Goal: Navigation & Orientation: Find specific page/section

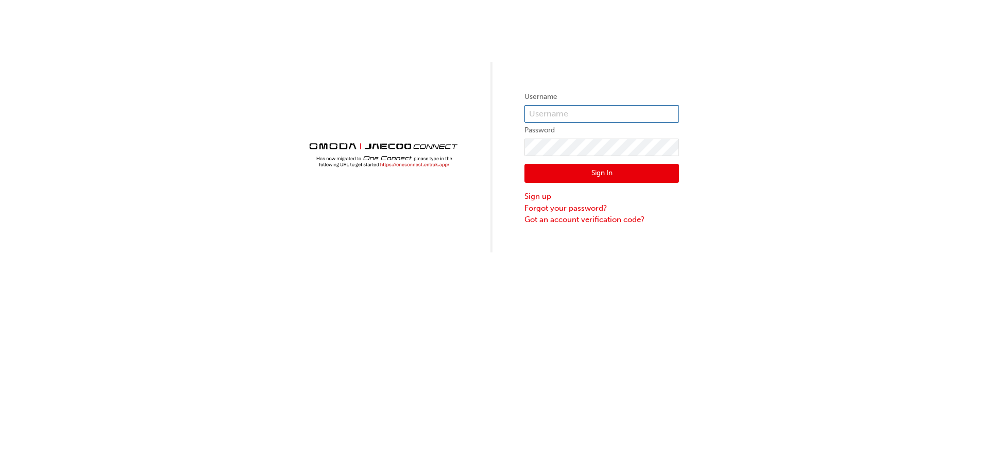
click at [575, 111] on input "text" at bounding box center [602, 114] width 155 height 18
click at [576, 110] on input "text" at bounding box center [602, 114] width 155 height 18
paste input "ONE00097"
type input "ONE00097"
click button "Sign In" at bounding box center [602, 174] width 155 height 20
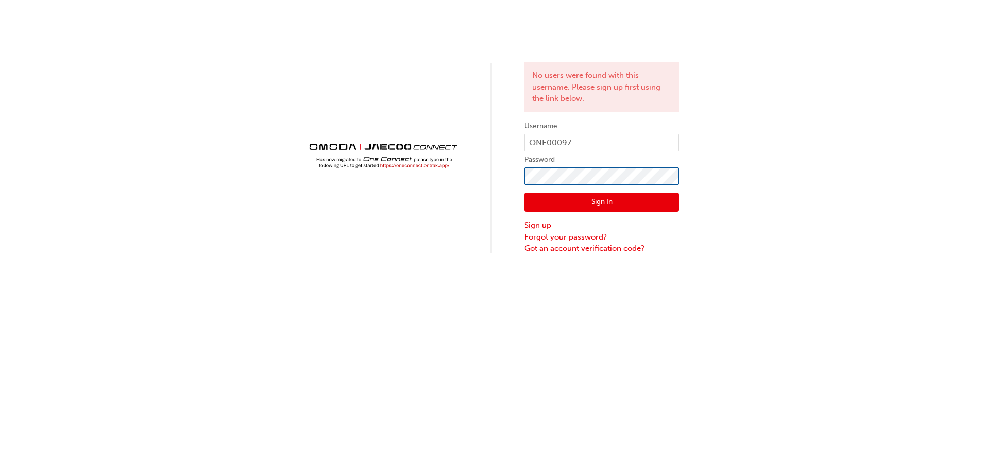
click at [447, 185] on div "No users were found with this username. Please sign up first using the link bel…" at bounding box center [492, 127] width 985 height 255
click button "Sign In" at bounding box center [602, 203] width 155 height 20
click at [492, 186] on div "No users were found with this username. Please sign up first using the link bel…" at bounding box center [492, 127] width 985 height 255
click at [623, 195] on button "Sign In" at bounding box center [602, 203] width 155 height 20
click at [506, 175] on div "No users were found with this username. Please sign up first using the link bel…" at bounding box center [492, 127] width 985 height 255
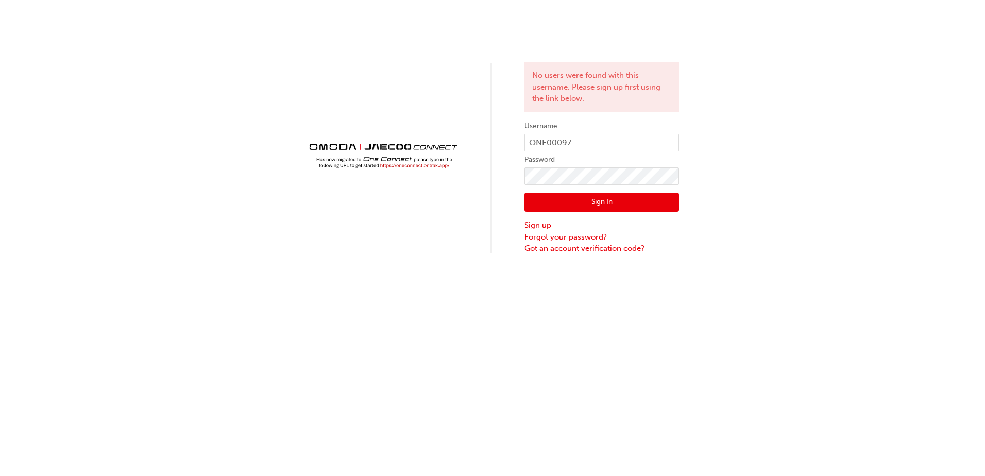
click at [611, 198] on button "Sign In" at bounding box center [602, 203] width 155 height 20
click at [556, 237] on link "Forgot your password?" at bounding box center [602, 237] width 155 height 12
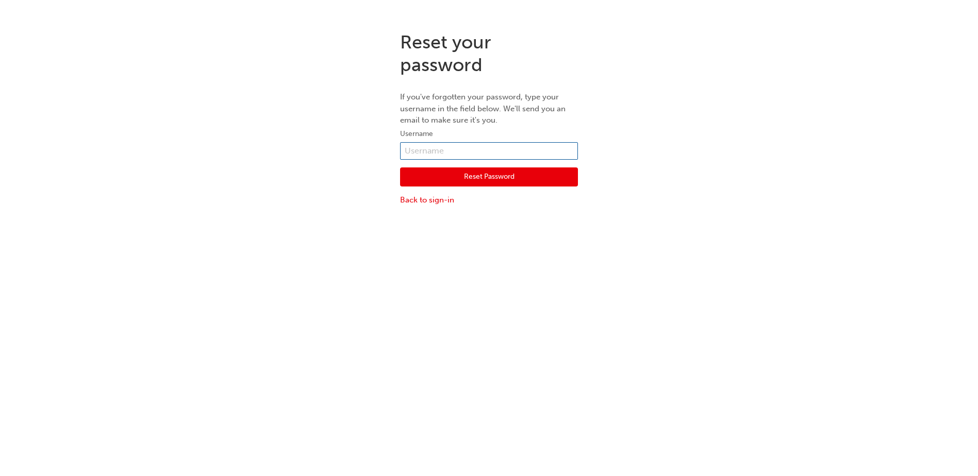
click at [438, 152] on input "text" at bounding box center [489, 151] width 178 height 18
type input "ONE00097"
click at [446, 179] on button "Reset Password" at bounding box center [489, 177] width 178 height 20
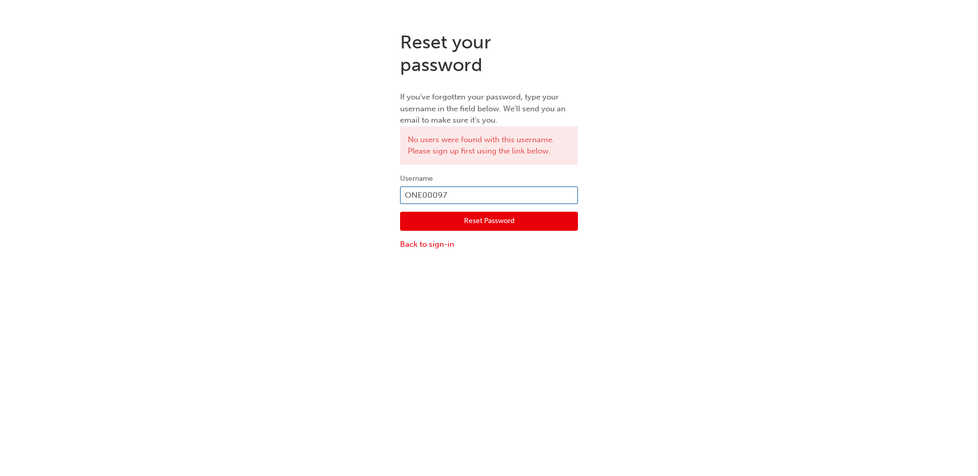
drag, startPoint x: 466, startPoint y: 198, endPoint x: 406, endPoint y: 201, distance: 60.9
click at [406, 201] on input "ONE00097" at bounding box center [489, 196] width 178 height 18
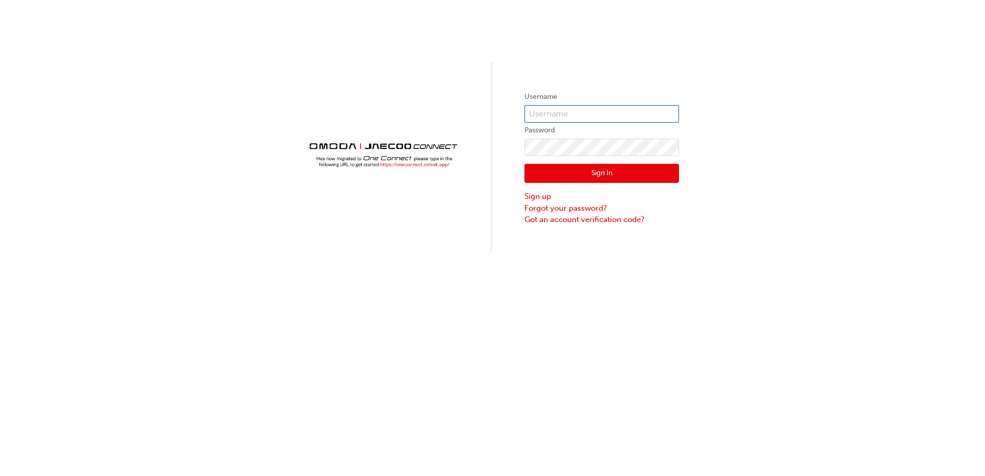
click at [563, 115] on input "text" at bounding box center [602, 114] width 155 height 18
type input "johanna@winger.co.nz"
click at [589, 172] on button "Sign In" at bounding box center [602, 174] width 155 height 20
click at [568, 116] on input "text" at bounding box center [602, 114] width 155 height 18
type input "dwaldmeyer@winger.co.nz"
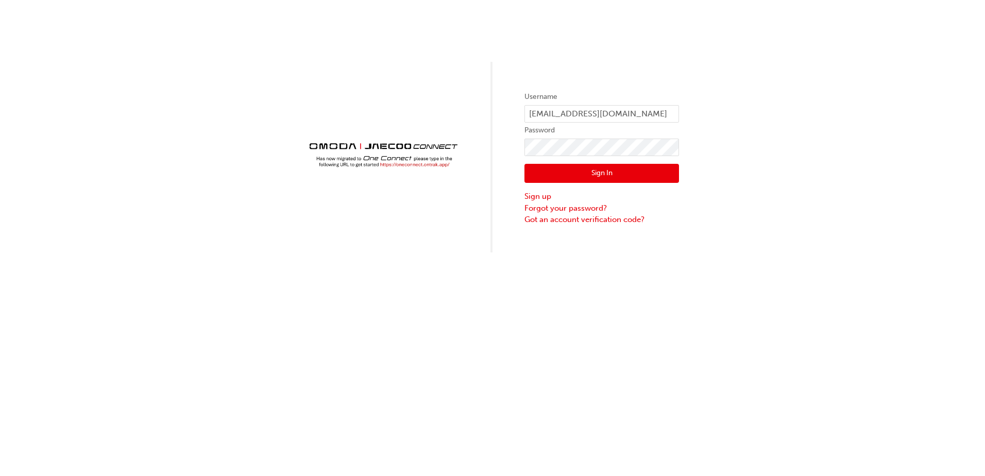
click at [608, 172] on button "Sign In" at bounding box center [602, 174] width 155 height 20
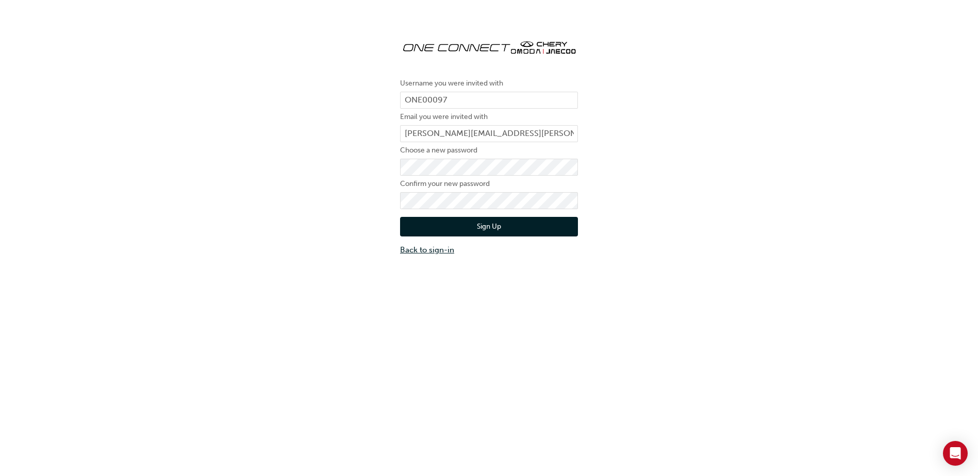
click at [441, 251] on link "Back to sign-in" at bounding box center [489, 250] width 178 height 12
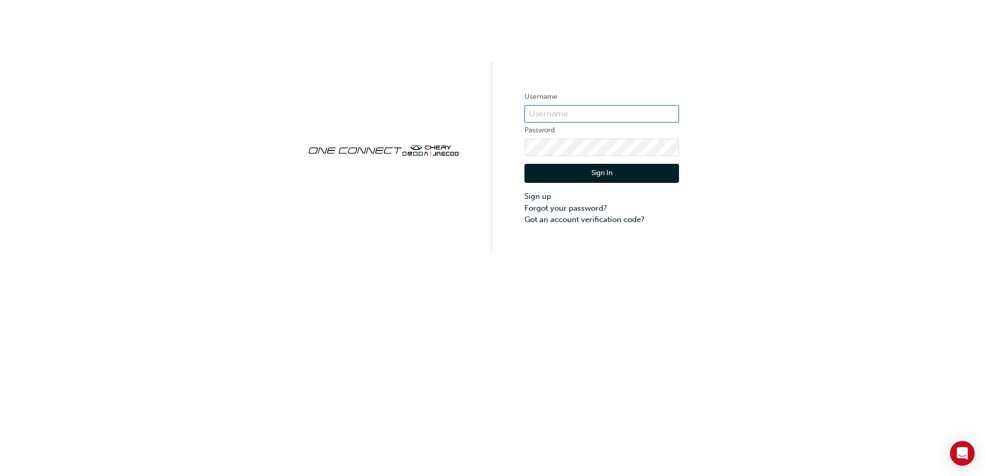
click at [570, 117] on input "text" at bounding box center [602, 114] width 155 height 18
type input "ONE00097"
click at [605, 175] on button "Sign In" at bounding box center [602, 174] width 155 height 20
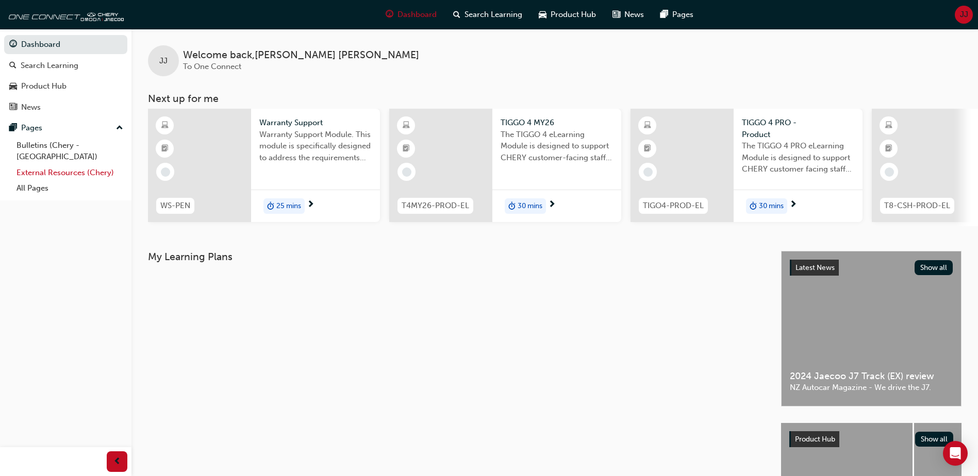
click at [48, 165] on link "External Resources (Chery)" at bounding box center [69, 173] width 115 height 16
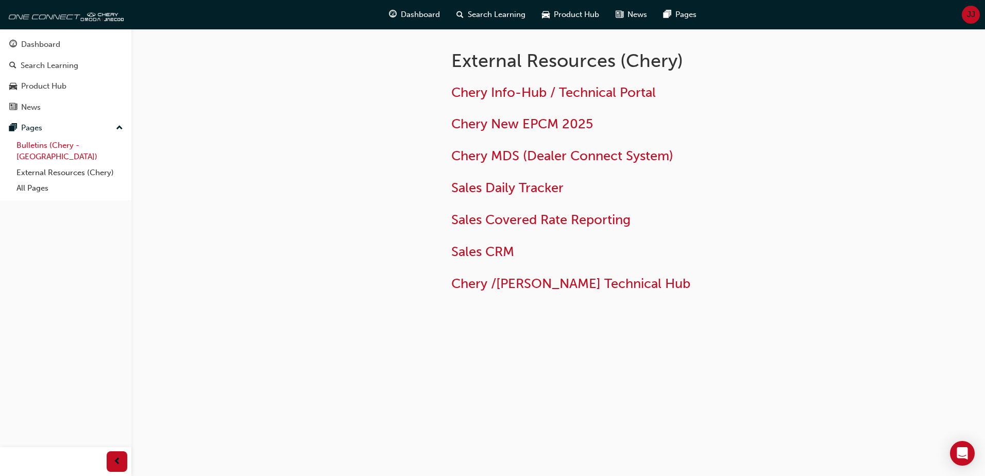
click at [48, 146] on link "Bulletins (Chery - [GEOGRAPHIC_DATA])" at bounding box center [69, 151] width 115 height 27
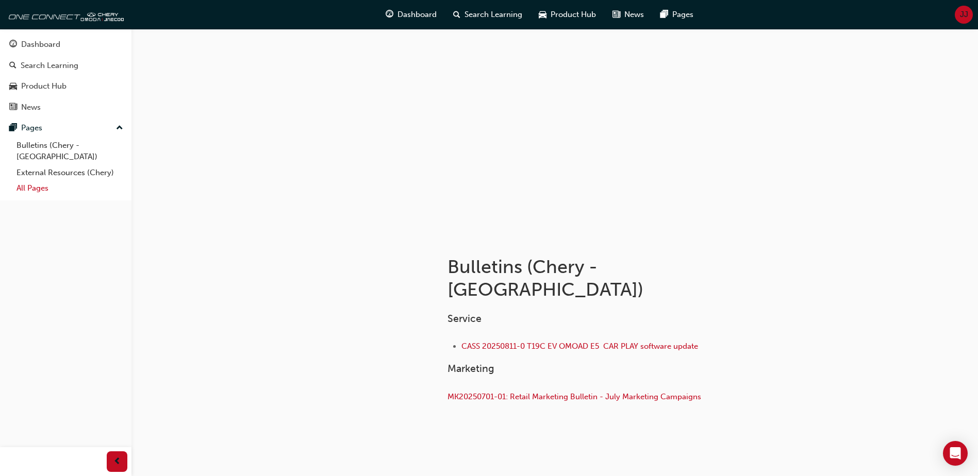
click at [32, 180] on link "All Pages" at bounding box center [69, 188] width 115 height 16
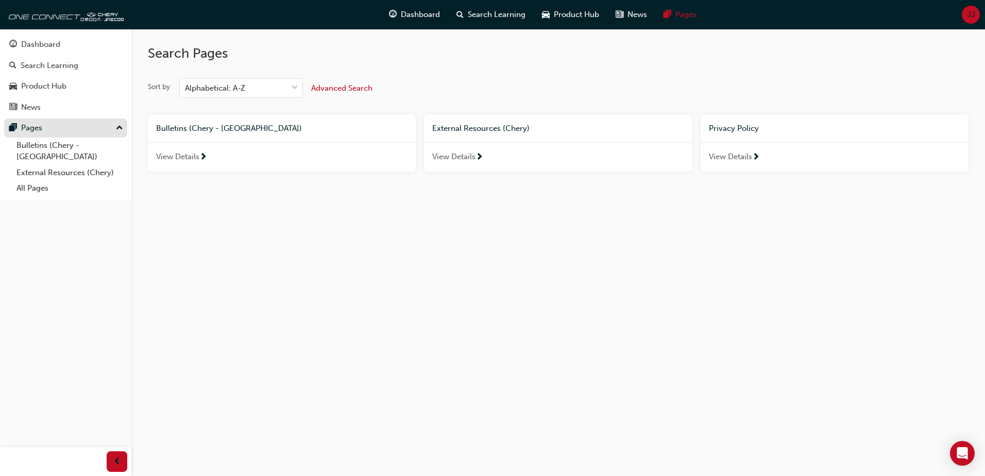
click at [42, 127] on div "Pages" at bounding box center [65, 128] width 113 height 13
click at [970, 15] on span "JJ" at bounding box center [971, 15] width 8 height 12
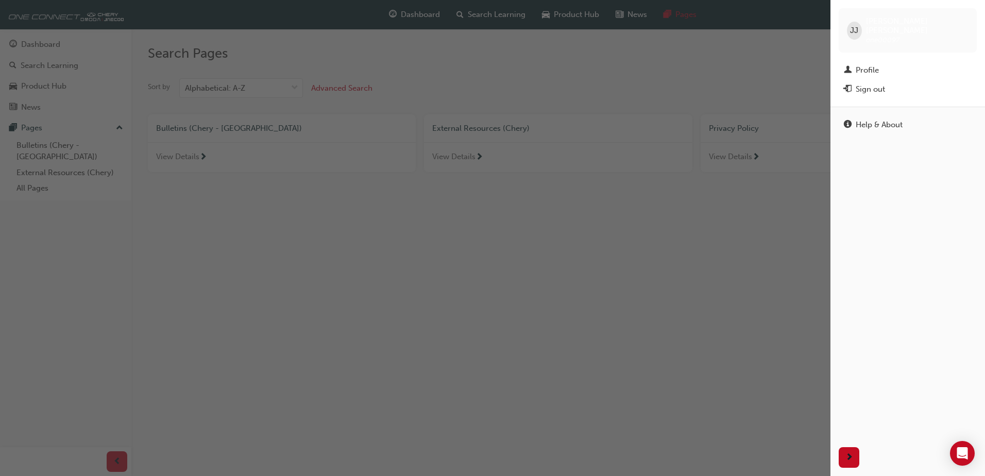
click at [869, 83] on div "Sign out" at bounding box center [870, 89] width 29 height 12
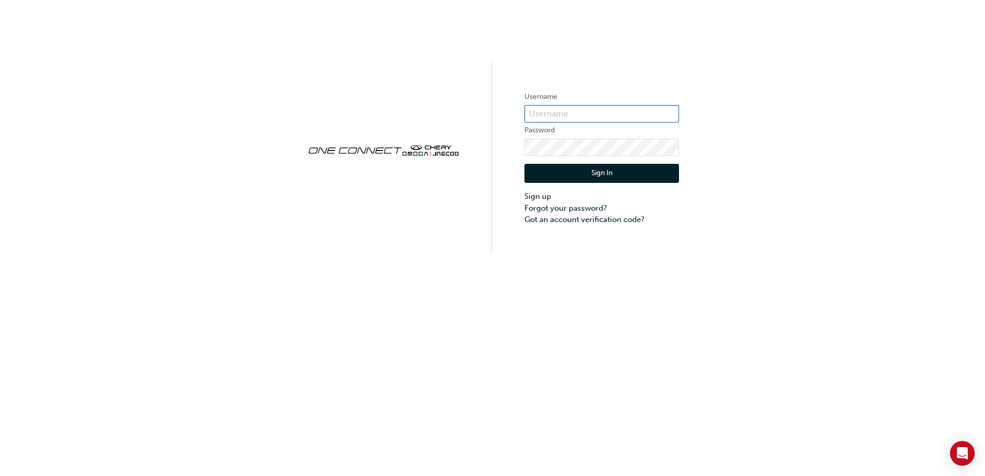
type input "ONE00097"
click at [571, 114] on input "ONE00097" at bounding box center [602, 114] width 155 height 18
drag, startPoint x: 574, startPoint y: 110, endPoint x: 499, endPoint y: 120, distance: 75.9
click at [499, 120] on div "Username ONE00097 Password Sign In Sign up Forgot your password? Got an account…" at bounding box center [492, 126] width 985 height 253
type input "[EMAIL_ADDRESS][DOMAIN_NAME]"
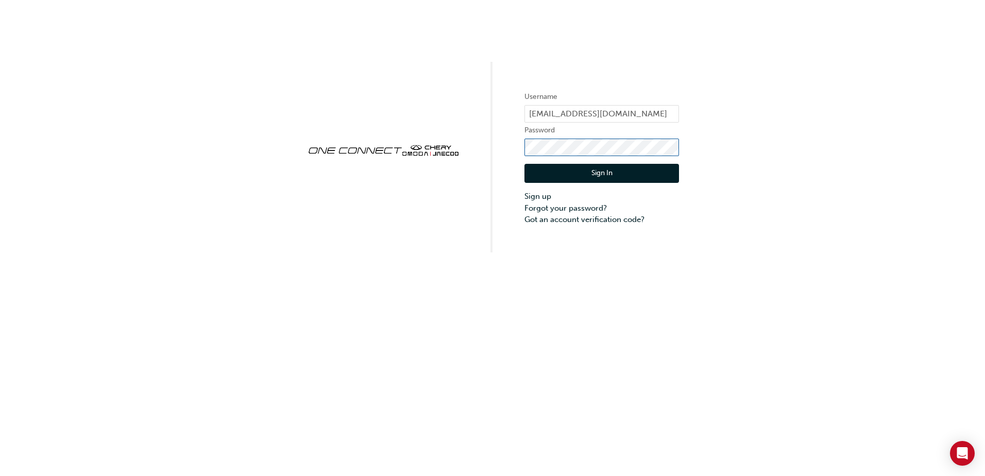
click at [474, 152] on div "Username [PERSON_NAME][EMAIL_ADDRESS][DOMAIN_NAME] Password Sign In Sign up For…" at bounding box center [492, 126] width 985 height 253
click button "Sign In" at bounding box center [602, 174] width 155 height 20
